Goal: Check status: Check status

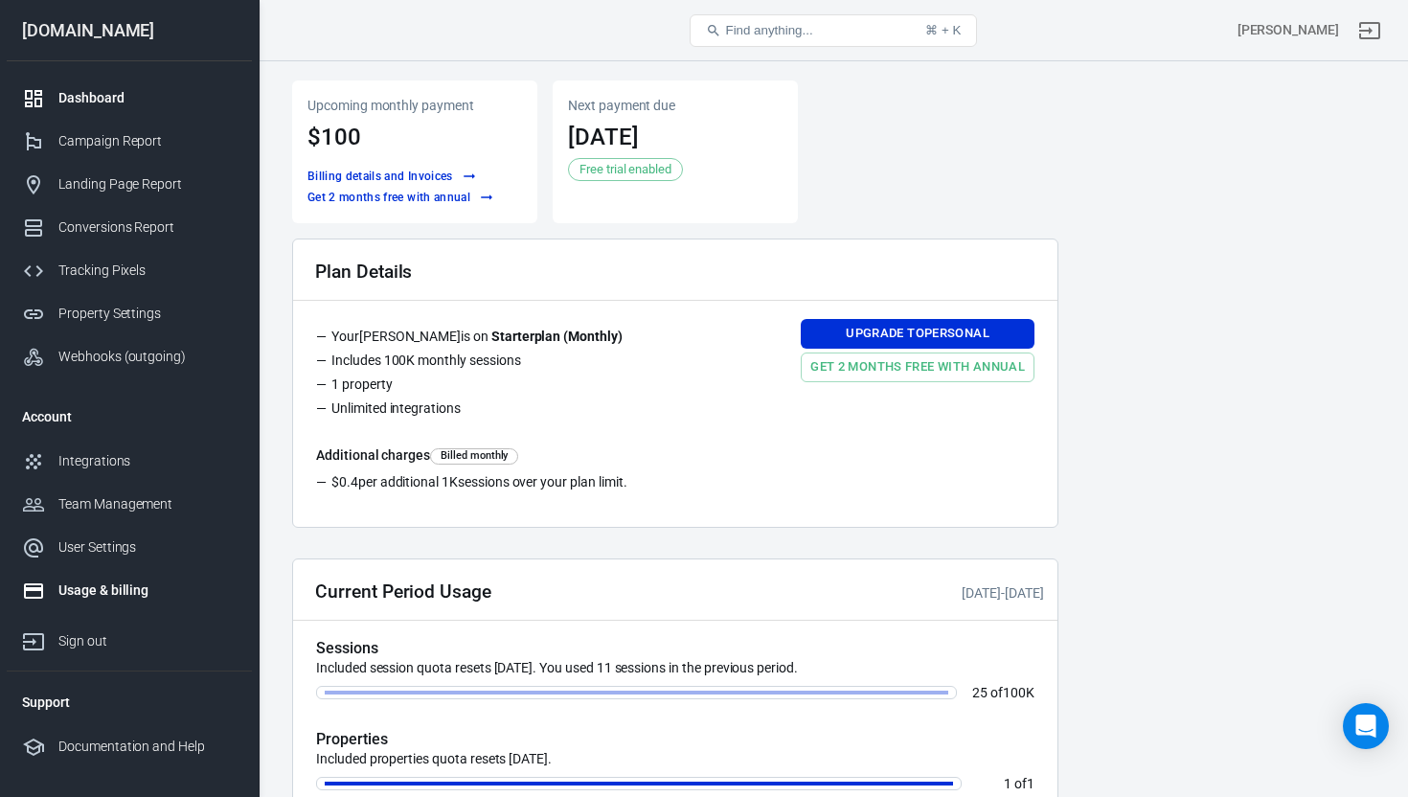
click at [109, 100] on div "Dashboard" at bounding box center [147, 98] width 178 height 20
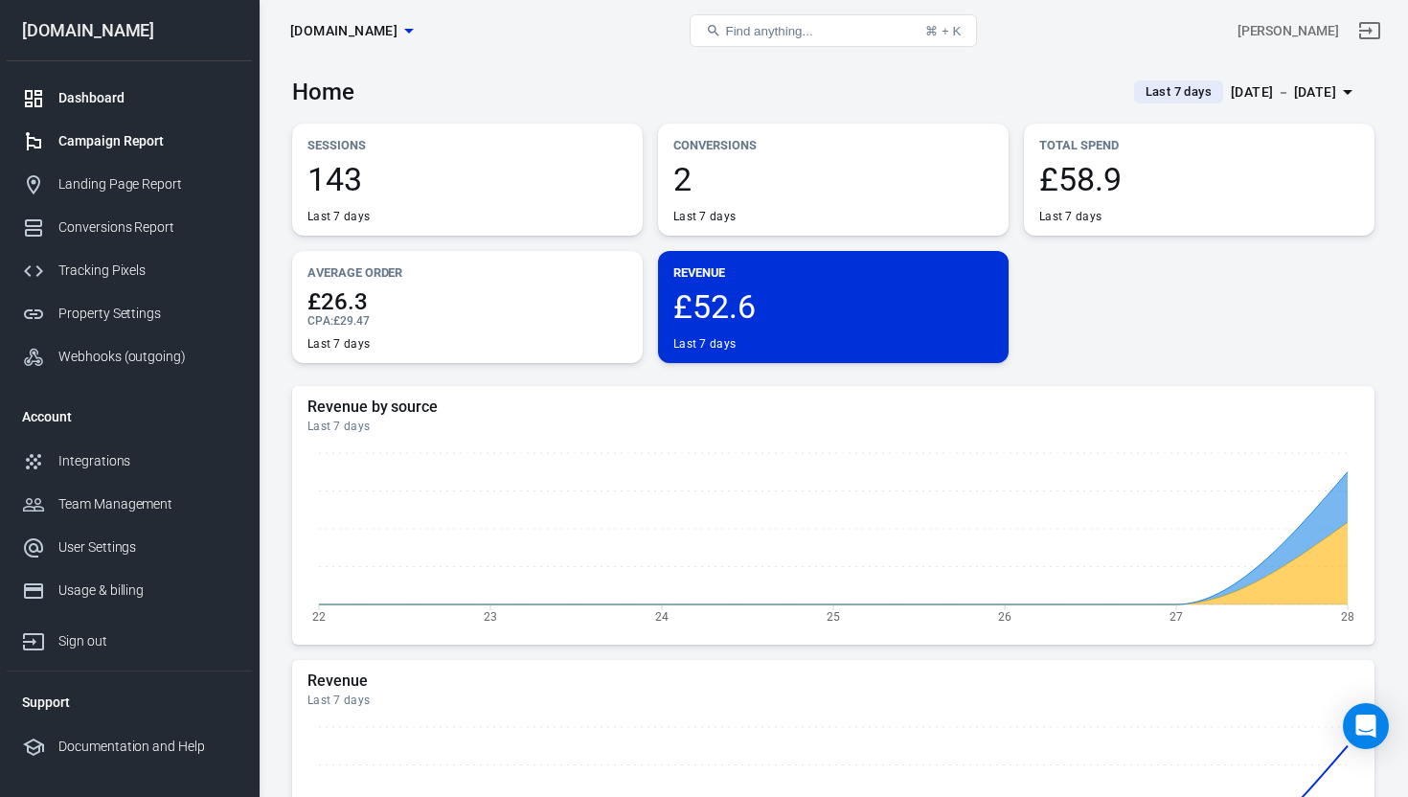
click at [126, 145] on div "Campaign Report" at bounding box center [147, 141] width 178 height 20
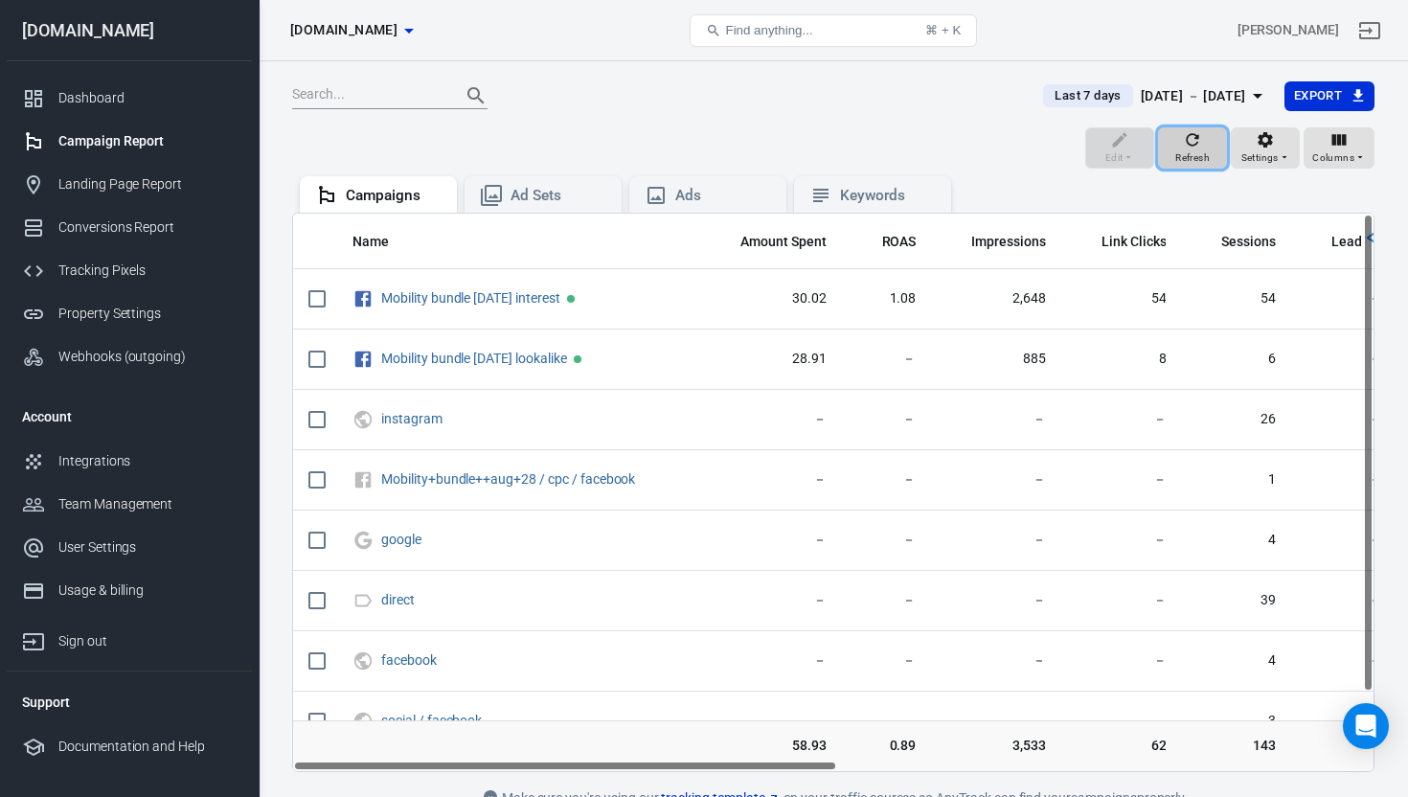
click at [1197, 149] on span "Refresh" at bounding box center [1192, 157] width 34 height 17
click at [1246, 90] on icon "button" at bounding box center [1257, 95] width 23 height 23
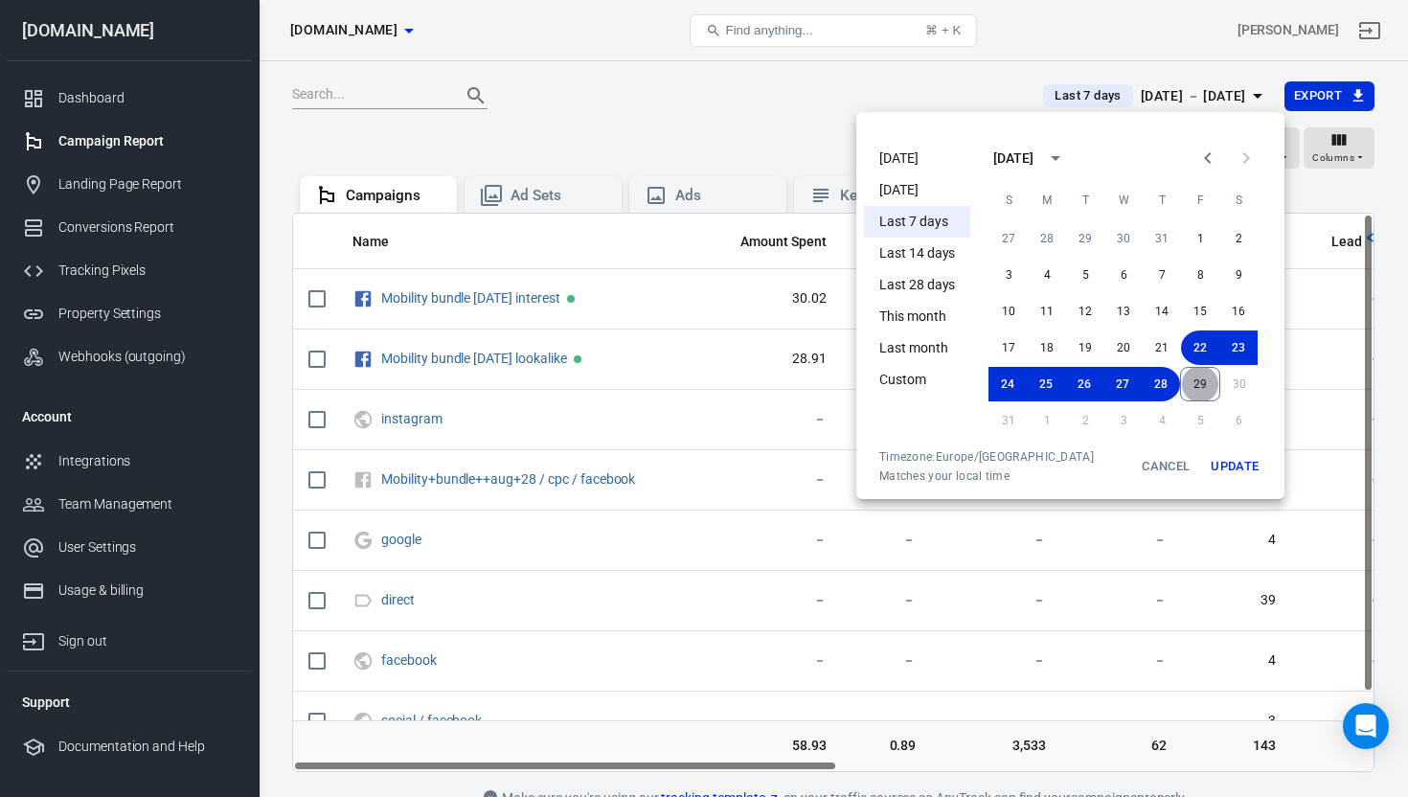
click at [1208, 385] on button "29" at bounding box center [1200, 384] width 40 height 34
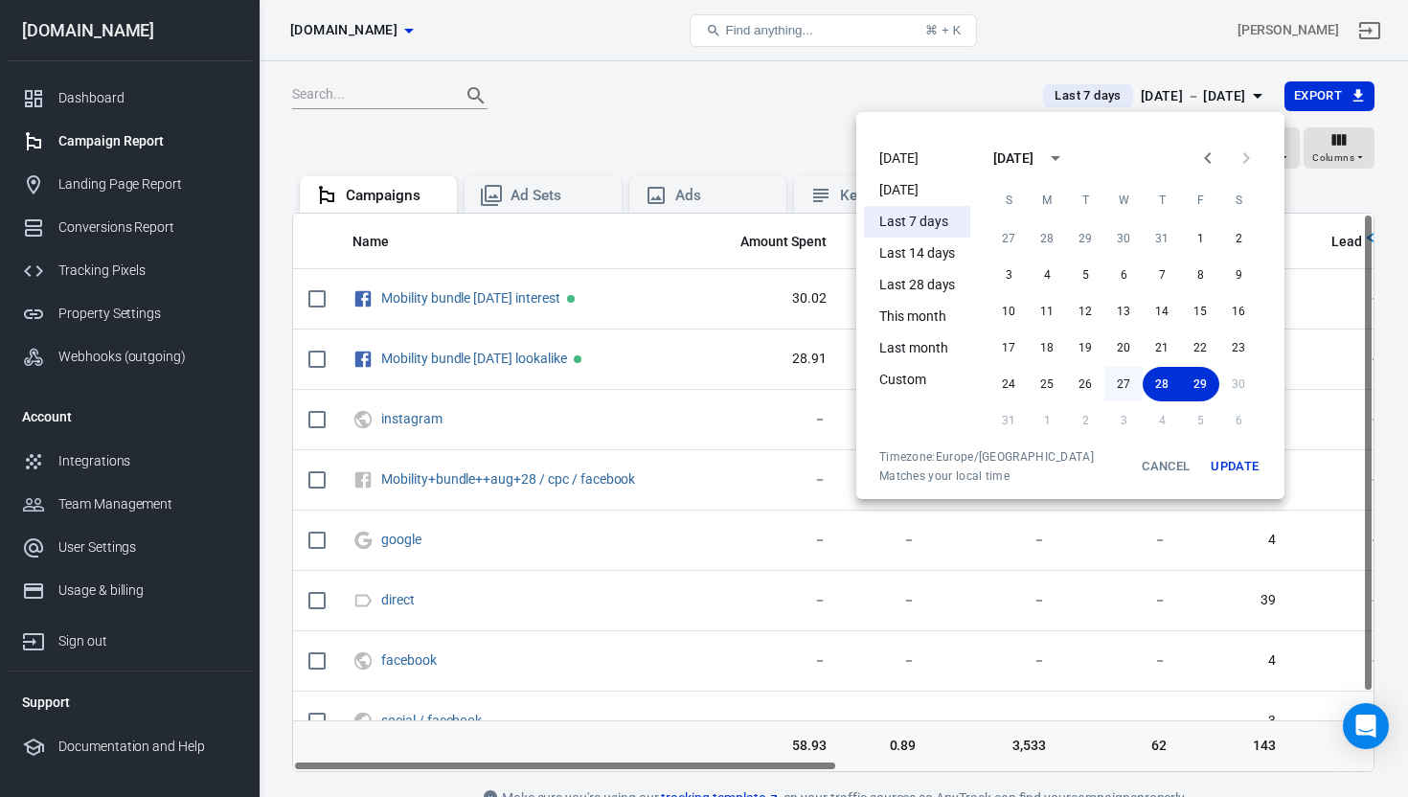
click at [1120, 385] on button "27" at bounding box center [1123, 384] width 38 height 34
click at [1232, 379] on div "24 25 26 27 28 29 30" at bounding box center [1123, 384] width 306 height 34
click at [1237, 463] on button "Update" at bounding box center [1234, 466] width 61 height 34
